Goal: Task Accomplishment & Management: Manage account settings

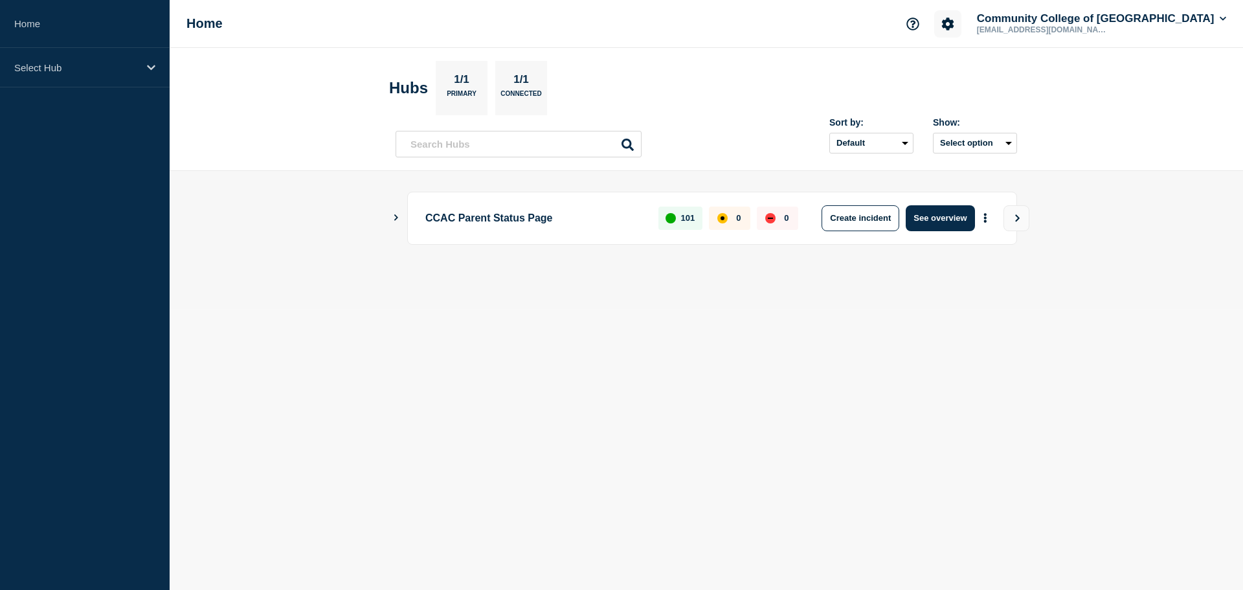
click at [953, 24] on icon "Account settings" at bounding box center [947, 23] width 12 height 12
click at [965, 78] on link "Team Members" at bounding box center [972, 76] width 67 height 11
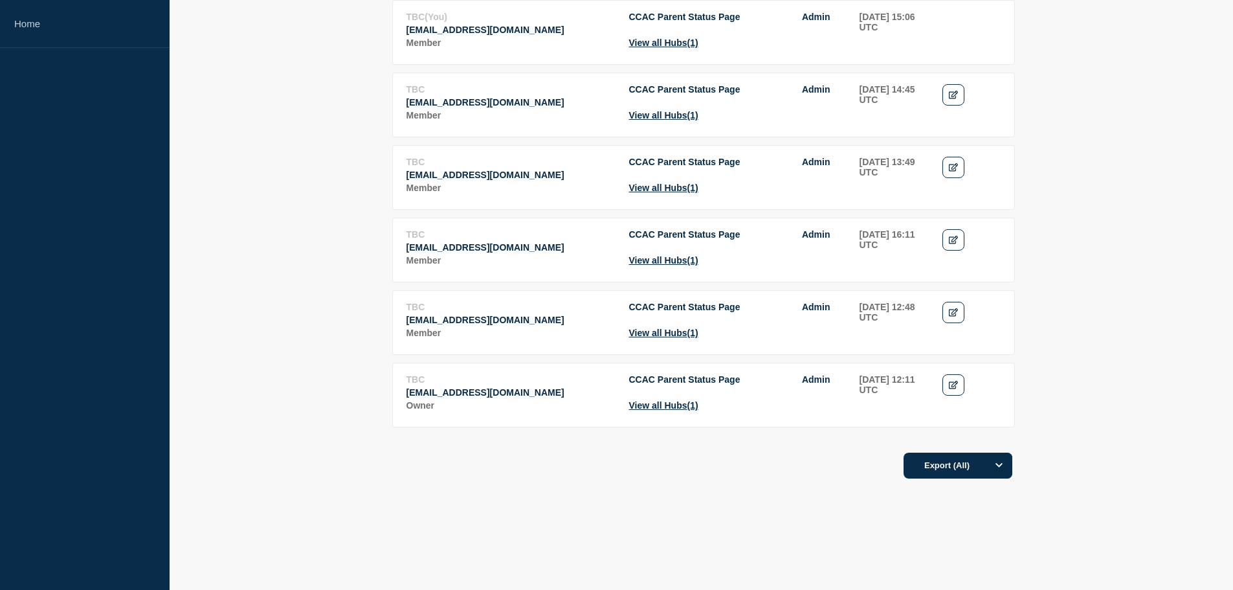
scroll to position [1165, 0]
drag, startPoint x: 961, startPoint y: 394, endPoint x: 1001, endPoint y: 394, distance: 39.5
click at [961, 394] on link "Edit" at bounding box center [953, 384] width 23 height 21
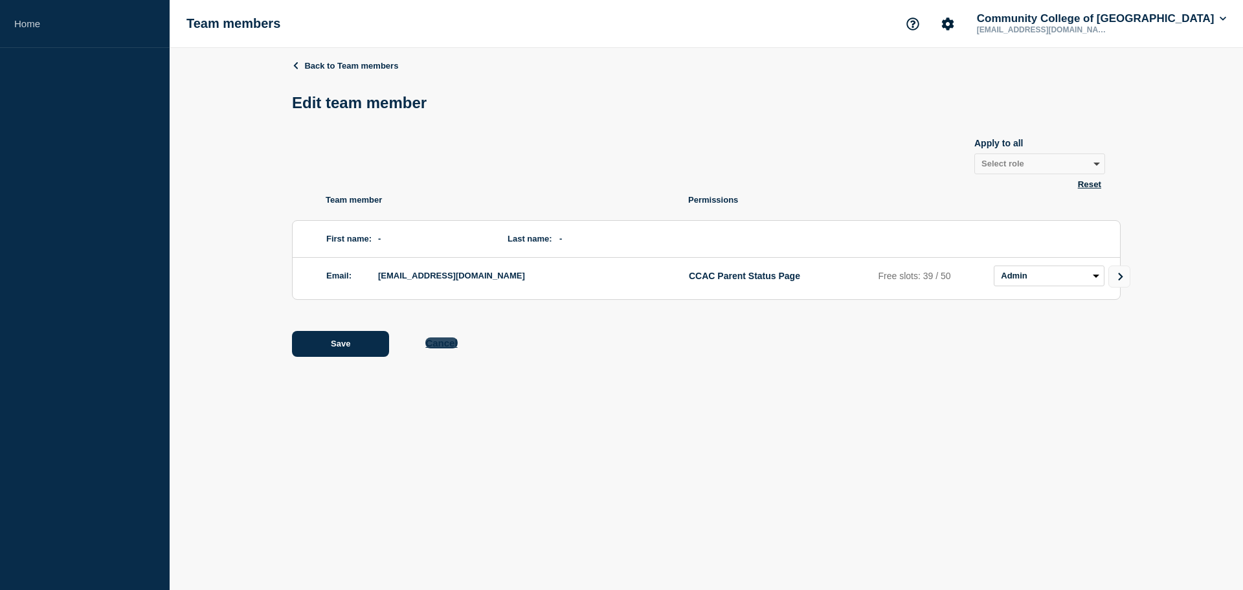
click at [449, 348] on button "Cancel" at bounding box center [441, 342] width 32 height 11
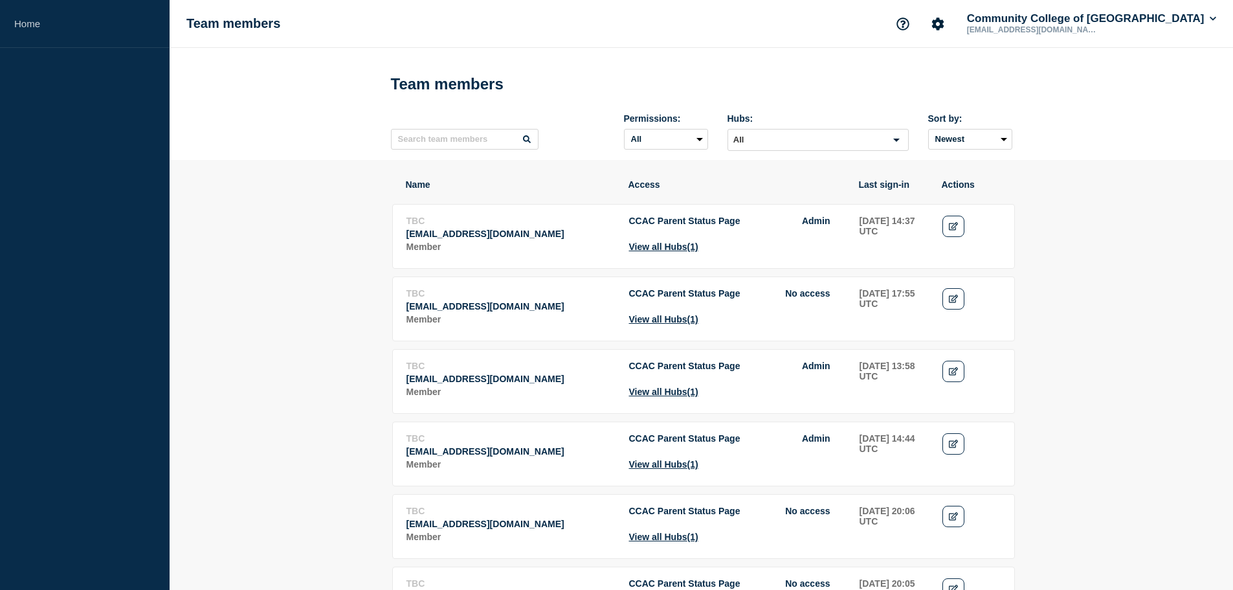
click at [944, 25] on icon "Account settings" at bounding box center [937, 23] width 12 height 12
click at [805, 33] on div "Team members Account settings Team Members Community College of Allegheny Count…" at bounding box center [701, 24] width 1063 height 48
click at [1063, 27] on p "[EMAIL_ADDRESS][DOMAIN_NAME]" at bounding box center [1031, 29] width 135 height 9
click at [1212, 17] on icon at bounding box center [1213, 19] width 7 height 8
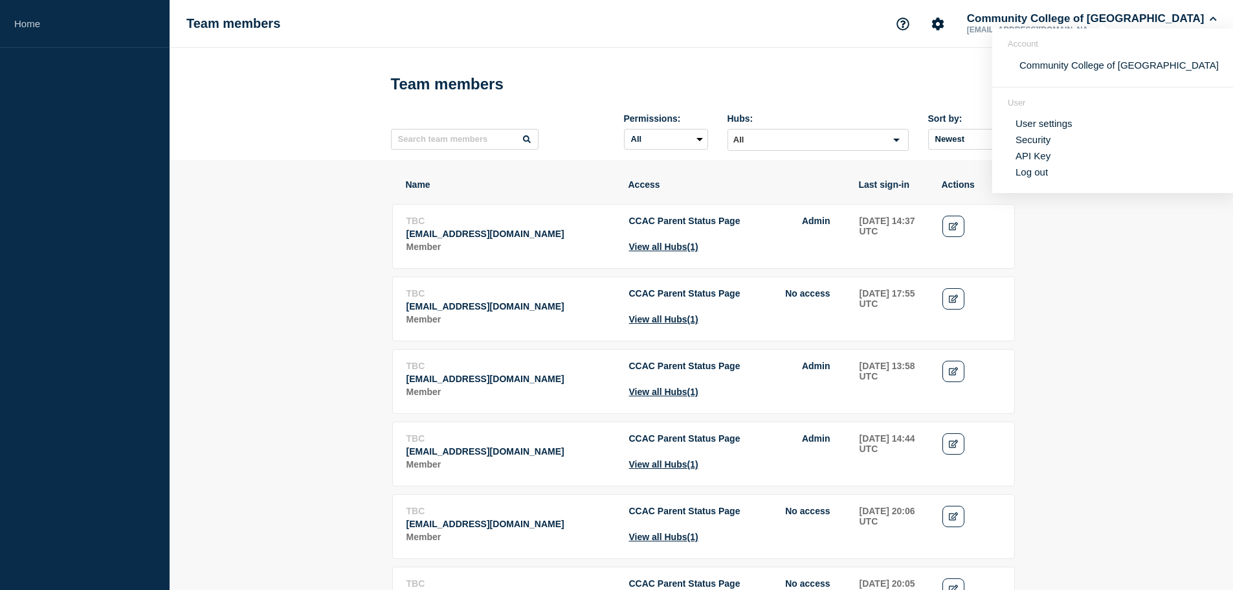
click at [1036, 151] on link "API Key" at bounding box center [1033, 155] width 35 height 11
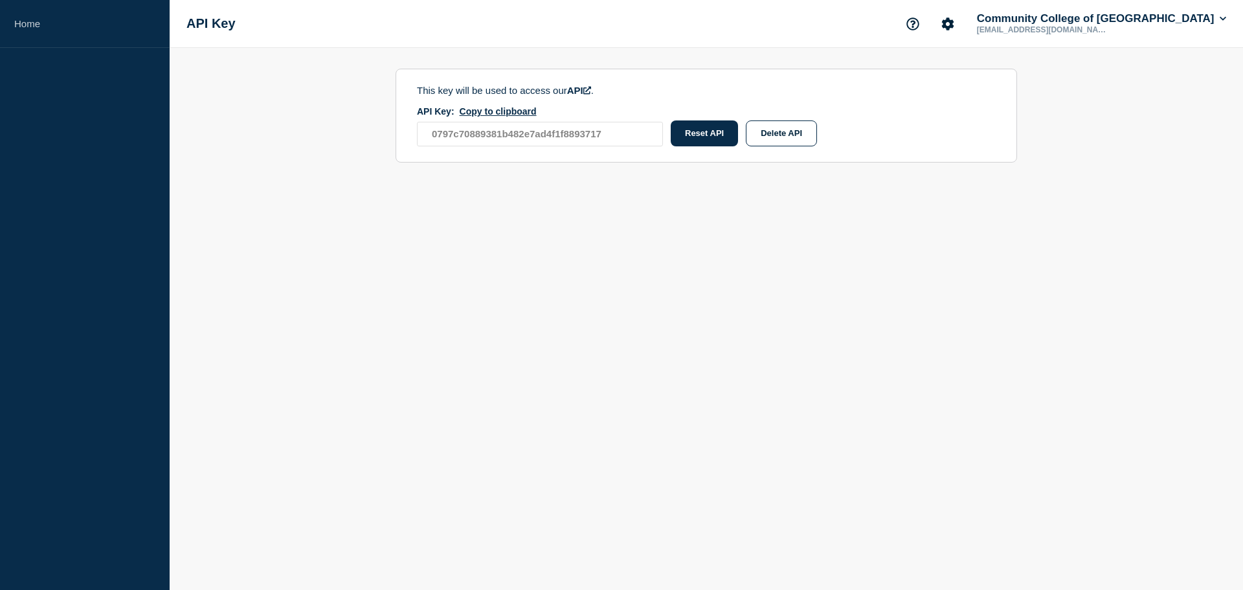
click at [592, 239] on body "Home API [GEOGRAPHIC_DATA] of [GEOGRAPHIC_DATA] [EMAIL_ADDRESS][DOMAIN_NAME] Th…" at bounding box center [621, 295] width 1243 height 590
click at [736, 302] on body "Home API [GEOGRAPHIC_DATA] of [GEOGRAPHIC_DATA] [EMAIL_ADDRESS][DOMAIN_NAME] Th…" at bounding box center [621, 295] width 1243 height 590
